Goal: Navigation & Orientation: Find specific page/section

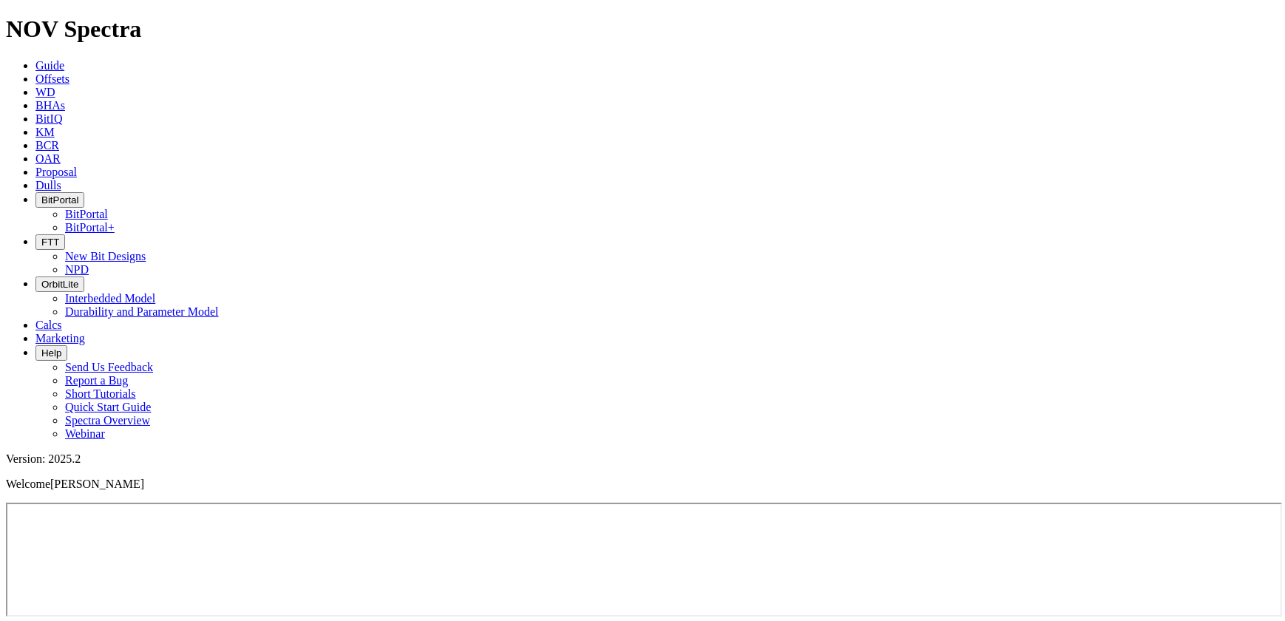
click at [78, 194] on span "BitPortal" at bounding box center [59, 199] width 37 height 11
click at [115, 221] on link "BitPortal+" at bounding box center [90, 227] width 50 height 13
click at [84, 192] on button "BitPortal" at bounding box center [59, 200] width 49 height 16
click at [78, 194] on span "BitPortal" at bounding box center [59, 199] width 37 height 11
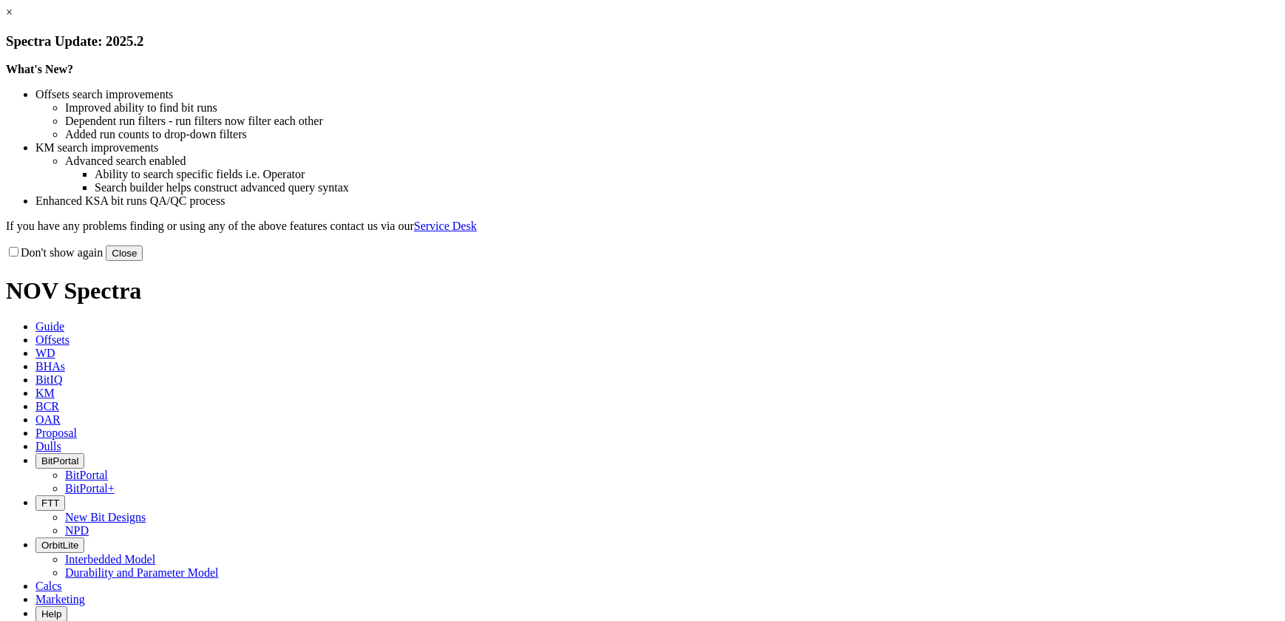
click at [143, 261] on button "Close" at bounding box center [124, 253] width 37 height 16
